Goal: Book appointment/travel/reservation

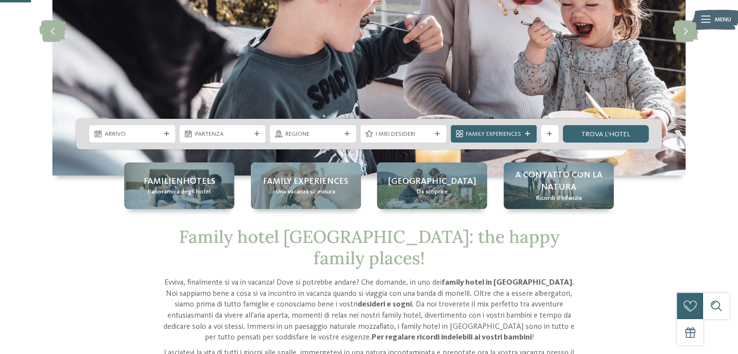
click at [345, 133] on icon at bounding box center [347, 134] width 5 height 5
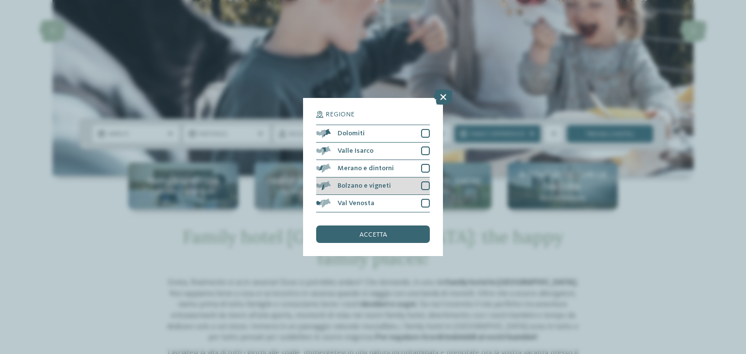
click at [425, 185] on div at bounding box center [425, 186] width 9 height 9
click at [381, 232] on span "accetta" at bounding box center [373, 235] width 28 height 7
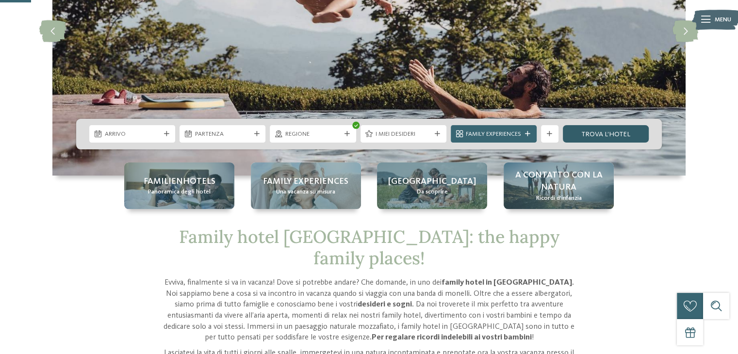
click at [626, 133] on link "trova l’hotel" at bounding box center [606, 133] width 86 height 17
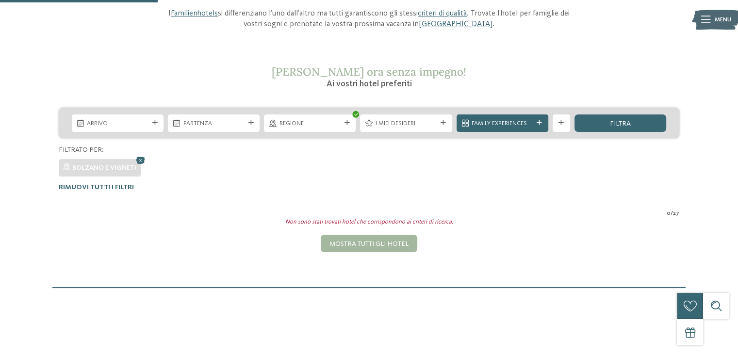
scroll to position [113, 0]
